Goal: Task Accomplishment & Management: Use online tool/utility

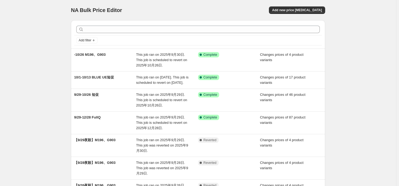
click at [373, 86] on div "NA Bulk Price Editor. This page is ready NA Bulk Price Editor Add new price cha…" at bounding box center [198, 161] width 396 height 323
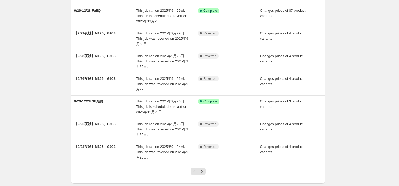
scroll to position [142, 0]
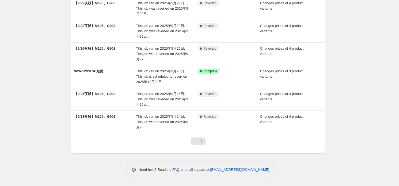
click at [209, 142] on div at bounding box center [198, 143] width 22 height 20
click at [203, 138] on button "Next" at bounding box center [201, 141] width 7 height 7
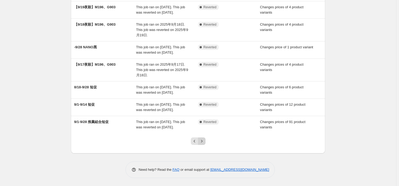
click at [202, 140] on icon "Next" at bounding box center [201, 141] width 5 height 5
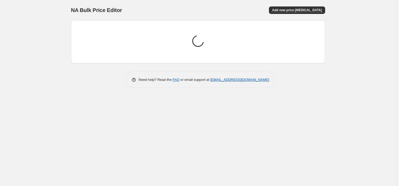
scroll to position [0, 0]
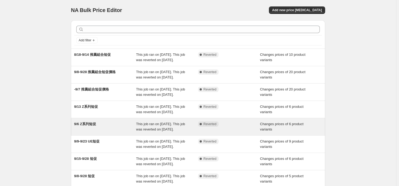
click at [103, 132] on div "9/6 Z系列短促" at bounding box center [105, 127] width 62 height 11
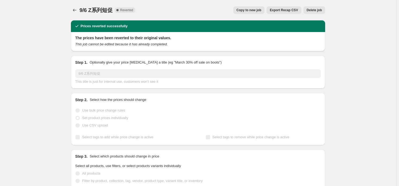
click at [254, 11] on span "Copy to new job" at bounding box center [248, 10] width 25 height 4
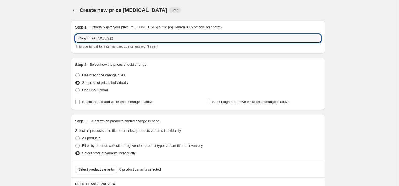
drag, startPoint x: 92, startPoint y: 39, endPoint x: 23, endPoint y: 41, distance: 69.2
click at [82, 38] on input "9/6 Z系列短促" at bounding box center [197, 38] width 245 height 9
click at [84, 37] on input "9/6 Z系列短促" at bounding box center [197, 38] width 245 height 9
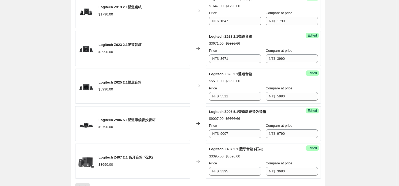
scroll to position [331, 0]
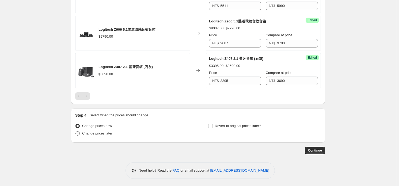
type input "10/4 Z系列短促"
click at [90, 132] on span "Change prices later" at bounding box center [97, 134] width 30 height 4
click at [76, 132] on input "Change prices later" at bounding box center [75, 132] width 0 height 0
radio input "true"
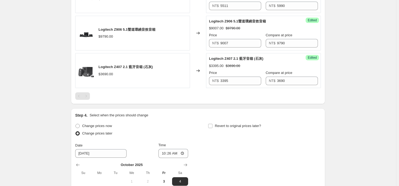
scroll to position [423, 0]
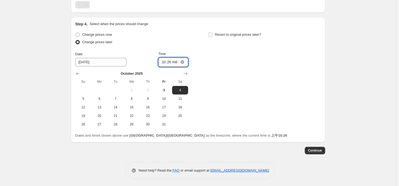
click at [171, 62] on input "10:26" at bounding box center [173, 62] width 30 height 9
type input "00:00"
click at [255, 36] on span "Revert to original prices later?" at bounding box center [238, 34] width 46 height 5
click at [212, 36] on input "Revert to original prices later?" at bounding box center [210, 35] width 4 height 4
checkbox input "true"
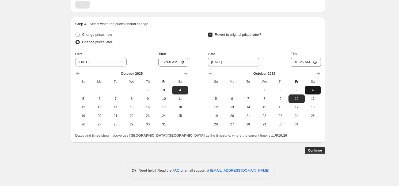
click at [318, 91] on span "4" at bounding box center [313, 90] width 12 height 4
type input "10/4/2025"
click at [305, 62] on input "10:26" at bounding box center [306, 62] width 30 height 9
click at [316, 63] on input "11:59" at bounding box center [306, 62] width 30 height 9
type input "23:59"
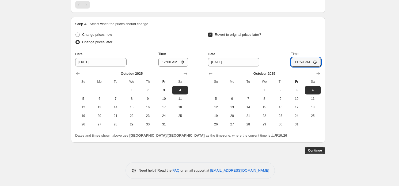
click at [313, 152] on button "Continue" at bounding box center [314, 150] width 20 height 7
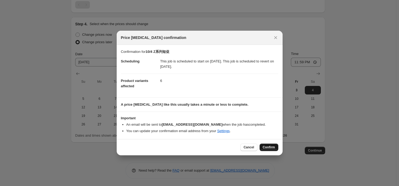
click at [268, 149] on span "Confirm" at bounding box center [268, 147] width 12 height 4
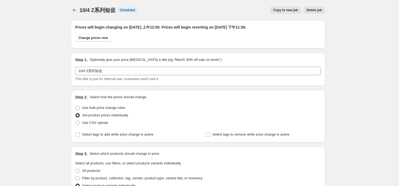
click at [292, 8] on span "Copy to new job" at bounding box center [285, 10] width 25 height 4
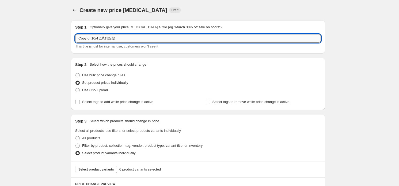
click at [98, 37] on input "Copy of 10/4 Z系列短促" at bounding box center [197, 38] width 245 height 9
drag, startPoint x: 99, startPoint y: 37, endPoint x: 38, endPoint y: 32, distance: 61.2
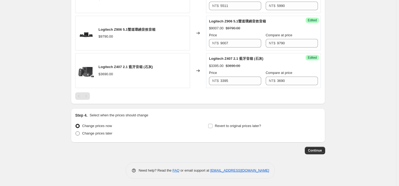
type input "10/11 Z系列短促"
click at [103, 134] on span "Change prices later" at bounding box center [97, 134] width 30 height 4
click at [76, 132] on input "Change prices later" at bounding box center [75, 132] width 0 height 0
radio input "true"
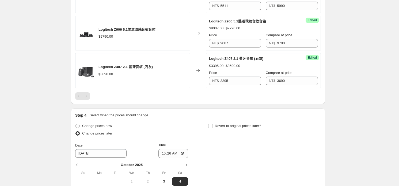
scroll to position [411, 0]
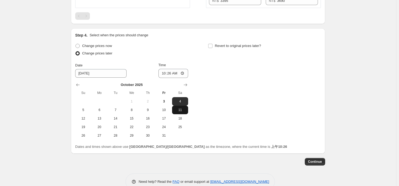
click at [182, 109] on span "11" at bounding box center [180, 110] width 12 height 4
type input "10/11/2025"
click at [172, 74] on input "10:26" at bounding box center [173, 73] width 30 height 9
type input "00:00"
click at [240, 46] on span "Revert to original prices later?" at bounding box center [238, 46] width 46 height 4
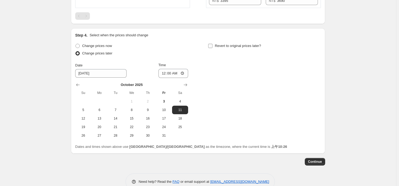
click at [212, 46] on input "Revert to original prices later?" at bounding box center [210, 46] width 4 height 4
checkbox input "true"
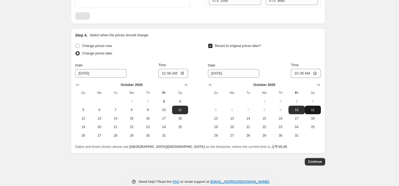
drag, startPoint x: 315, startPoint y: 110, endPoint x: 308, endPoint y: 94, distance: 17.1
click at [315, 110] on span "11" at bounding box center [313, 110] width 12 height 4
type input "10/11/2025"
click at [303, 73] on input "10:26" at bounding box center [306, 73] width 30 height 9
click at [319, 72] on input "11:59" at bounding box center [306, 73] width 30 height 9
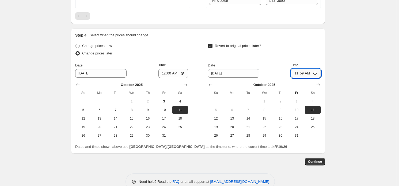
click at [317, 74] on input "11:59" at bounding box center [306, 73] width 30 height 9
type input "23:59"
drag, startPoint x: 319, startPoint y: 165, endPoint x: 320, endPoint y: 168, distance: 4.0
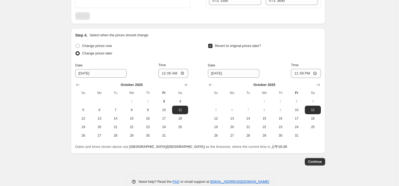
click at [321, 163] on span "Continue" at bounding box center [315, 162] width 14 height 4
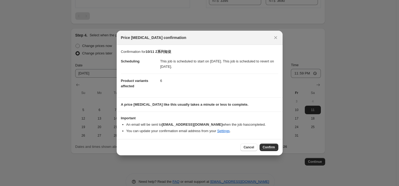
click at [268, 145] on button "Confirm" at bounding box center [268, 147] width 19 height 7
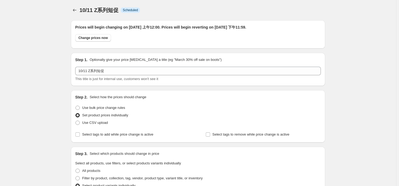
scroll to position [411, 0]
